Goal: Browse casually

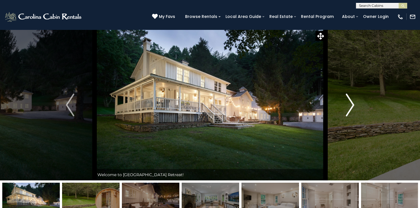
click at [350, 102] on img "Next" at bounding box center [350, 105] width 9 height 23
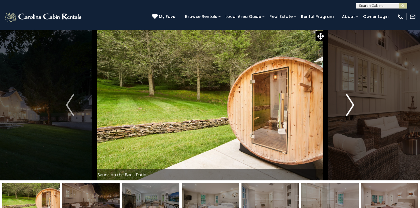
click at [350, 102] on img "Next" at bounding box center [350, 105] width 9 height 23
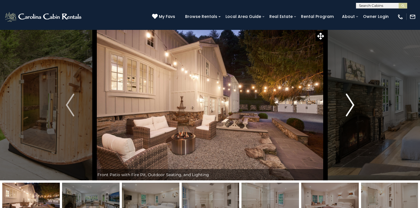
click at [350, 102] on img "Next" at bounding box center [350, 105] width 9 height 23
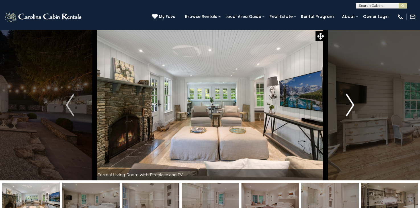
click at [350, 102] on img "Next" at bounding box center [350, 105] width 9 height 23
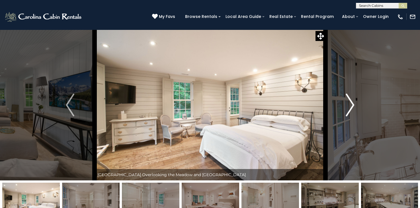
click at [350, 102] on img "Next" at bounding box center [350, 105] width 9 height 23
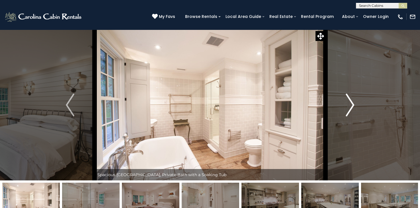
click at [350, 102] on img "Next" at bounding box center [350, 105] width 9 height 23
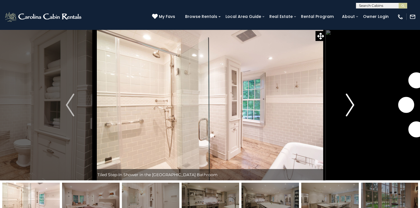
click at [350, 102] on img "Next" at bounding box center [350, 105] width 9 height 23
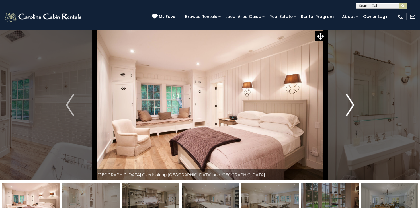
click at [350, 102] on img "Next" at bounding box center [350, 105] width 9 height 23
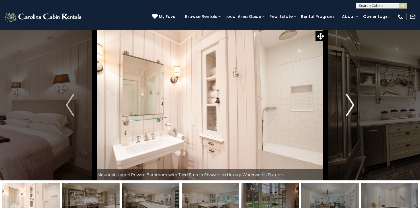
click at [350, 102] on img "Next" at bounding box center [350, 105] width 9 height 23
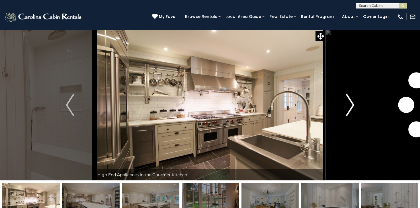
click at [350, 102] on img "Next" at bounding box center [350, 105] width 9 height 23
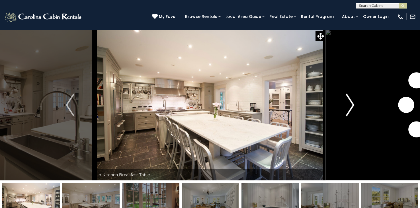
click at [350, 102] on img "Next" at bounding box center [350, 105] width 9 height 23
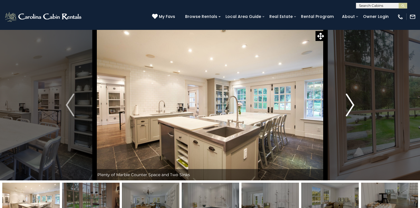
click at [350, 102] on img "Next" at bounding box center [350, 105] width 9 height 23
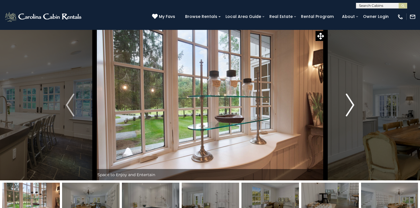
click at [350, 102] on img "Next" at bounding box center [350, 105] width 9 height 23
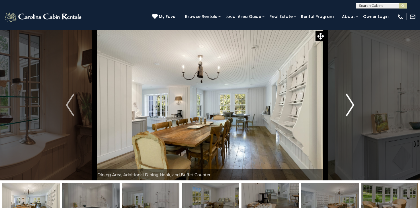
click at [350, 102] on img "Next" at bounding box center [350, 105] width 9 height 23
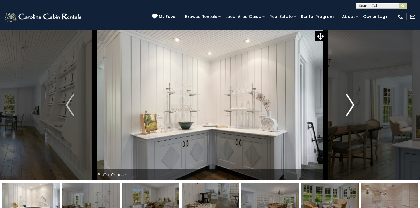
click at [350, 102] on img "Next" at bounding box center [350, 105] width 9 height 23
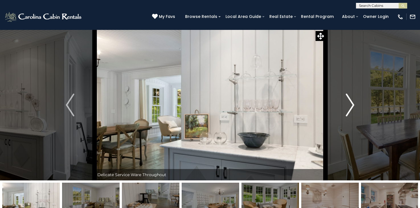
click at [350, 102] on img "Next" at bounding box center [350, 105] width 9 height 23
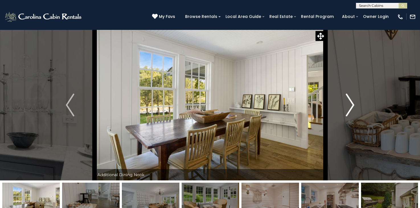
click at [350, 102] on img "Next" at bounding box center [350, 105] width 9 height 23
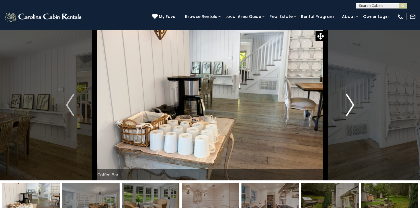
click at [350, 102] on img "Next" at bounding box center [350, 105] width 9 height 23
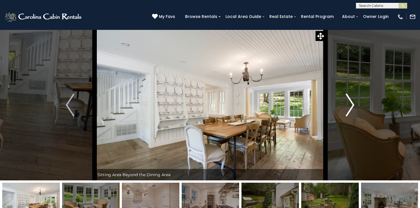
click at [350, 102] on img "Next" at bounding box center [350, 105] width 9 height 23
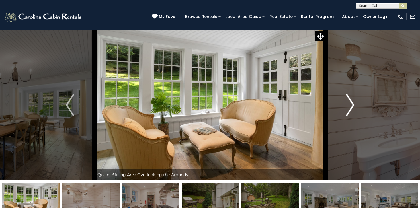
click at [350, 102] on img "Next" at bounding box center [350, 105] width 9 height 23
